Goal: Navigation & Orientation: Go to known website

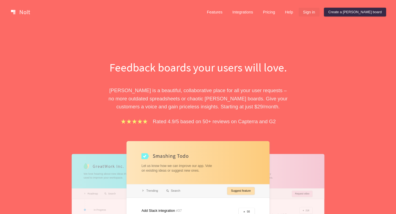
click at [319, 12] on link "Sign in" at bounding box center [308, 12] width 21 height 9
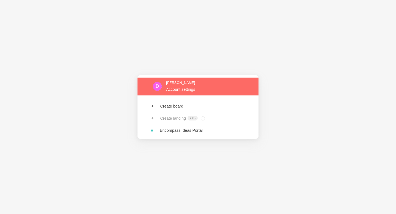
click at [198, 93] on link at bounding box center [197, 86] width 121 height 18
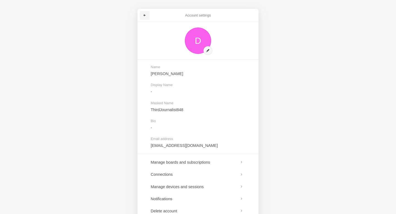
click at [145, 14] on span at bounding box center [144, 15] width 3 height 3
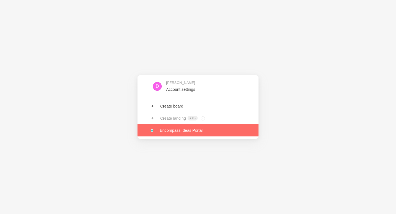
click at [171, 129] on link at bounding box center [197, 130] width 121 height 12
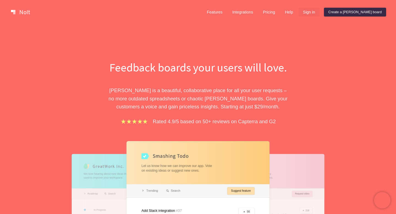
click at [319, 9] on link "Sign in" at bounding box center [308, 12] width 21 height 9
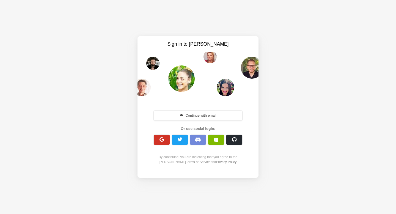
click at [164, 139] on span "button" at bounding box center [161, 139] width 5 height 5
click at [216, 140] on span "button" at bounding box center [216, 139] width 4 height 4
